Goal: Obtain resource: Obtain resource

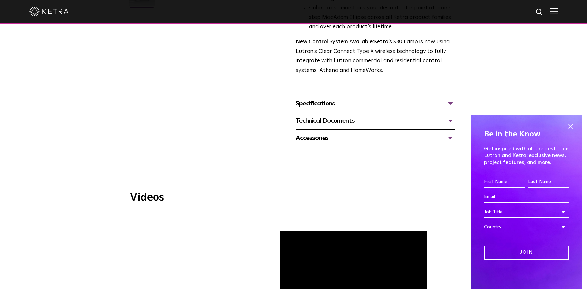
scroll to position [229, 0]
click at [451, 119] on div "Technical Documents" at bounding box center [375, 120] width 159 height 10
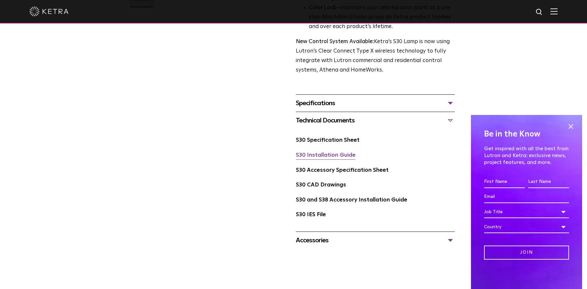
click at [322, 157] on link "S30 Installation Guide" at bounding box center [326, 156] width 60 height 6
click at [324, 139] on link "S30 Specification Sheet" at bounding box center [328, 141] width 64 height 6
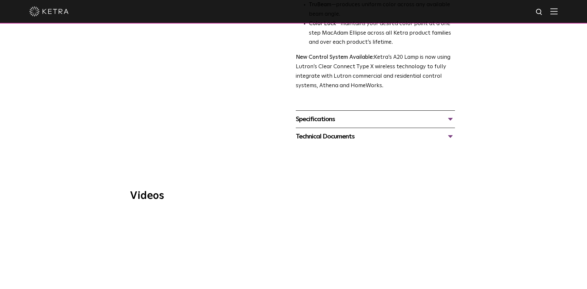
scroll to position [261, 0]
click at [451, 113] on div "Specifications" at bounding box center [375, 118] width 159 height 10
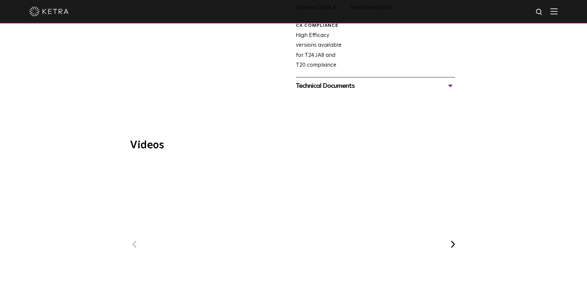
scroll to position [360, 0]
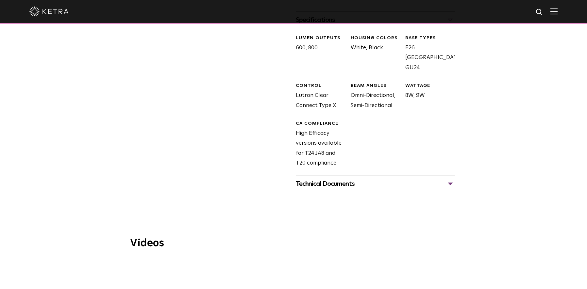
click at [452, 179] on div "Technical Documents" at bounding box center [375, 184] width 159 height 10
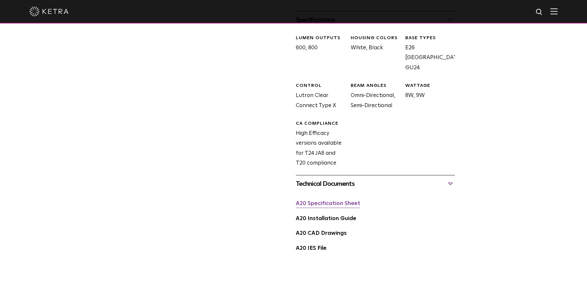
click at [331, 201] on link "A20 Specification Sheet" at bounding box center [328, 204] width 64 height 6
